Goal: Task Accomplishment & Management: Manage account settings

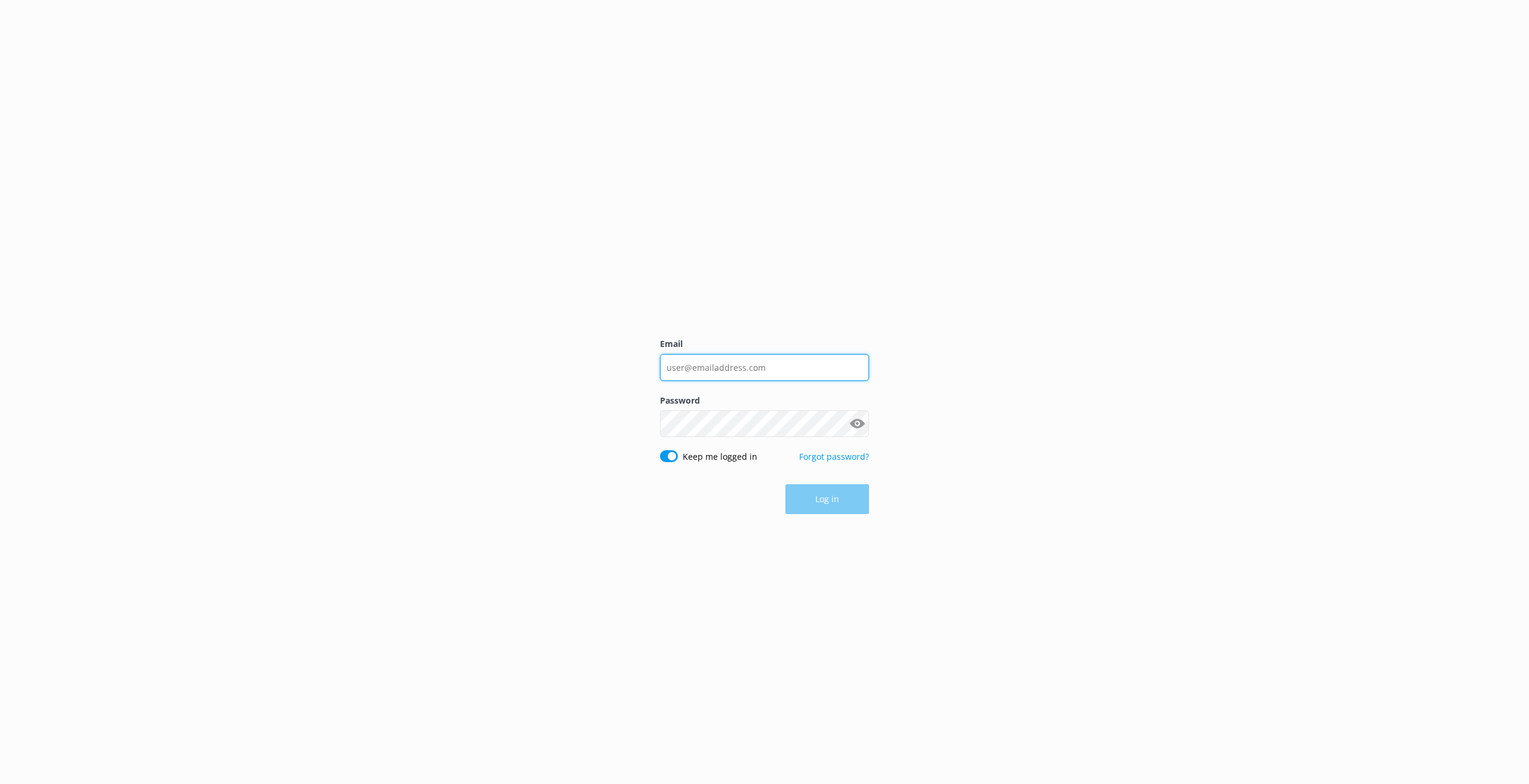
type input "[EMAIL_ADDRESS][DOMAIN_NAME]"
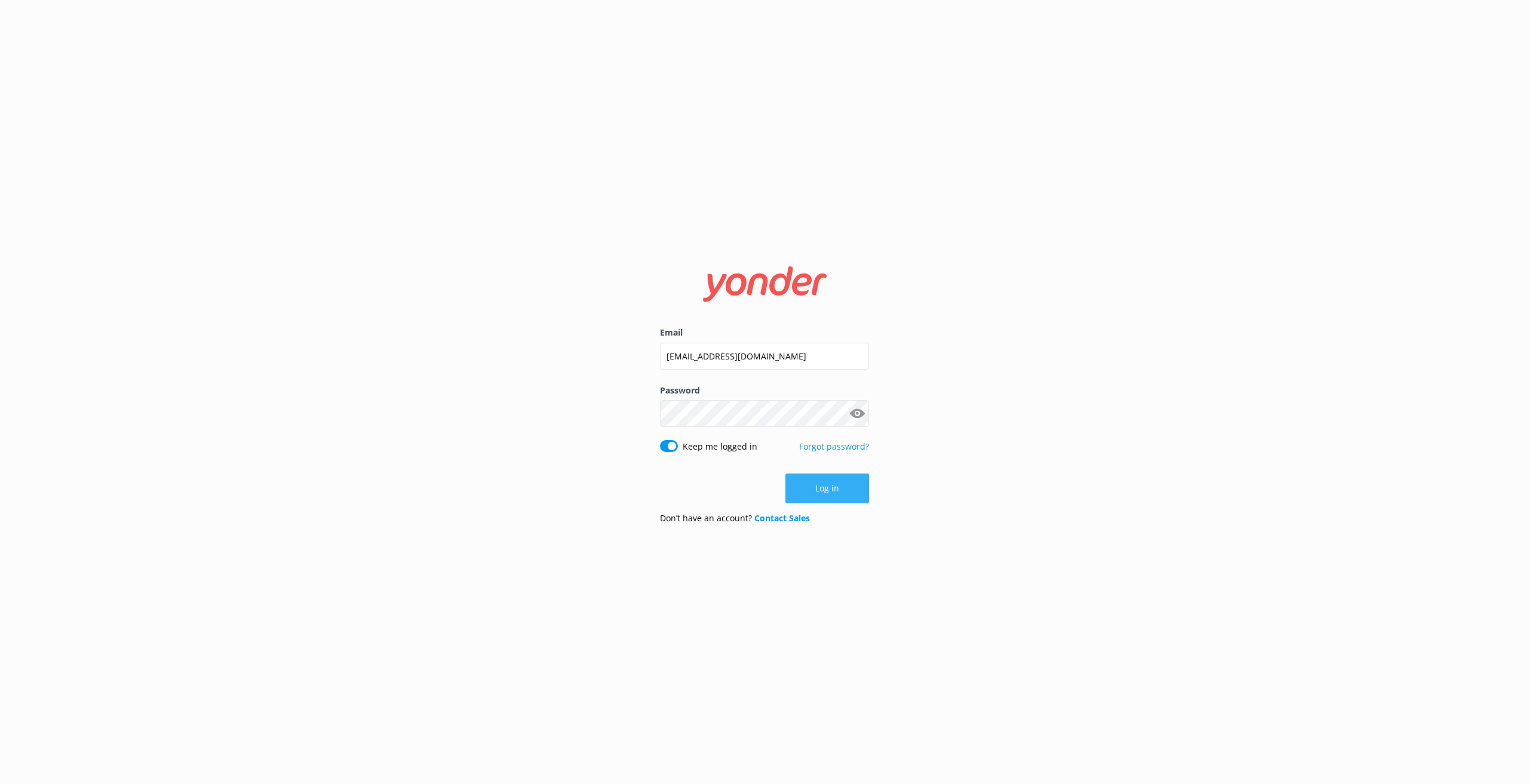
click at [836, 498] on button "Log in" at bounding box center [827, 489] width 84 height 30
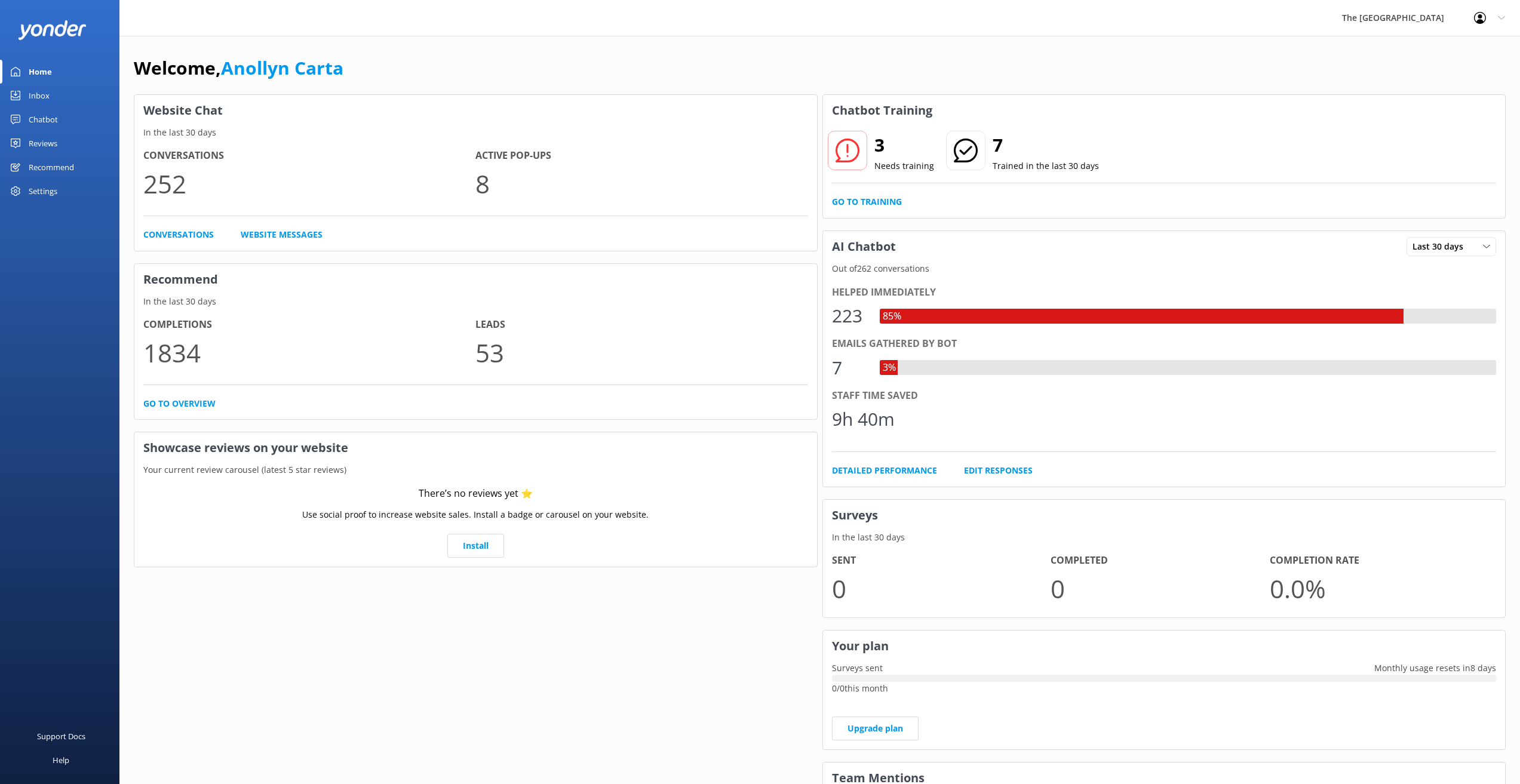
click at [47, 93] on div "Inbox" at bounding box center [39, 96] width 21 height 24
